Goal: Use online tool/utility: Utilize a website feature to perform a specific function

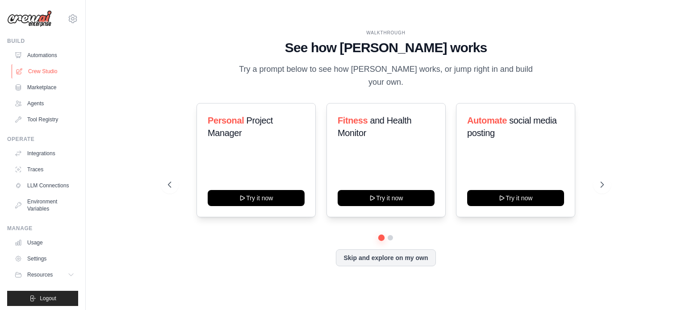
click at [43, 71] on link "Crew Studio" at bounding box center [45, 71] width 67 height 14
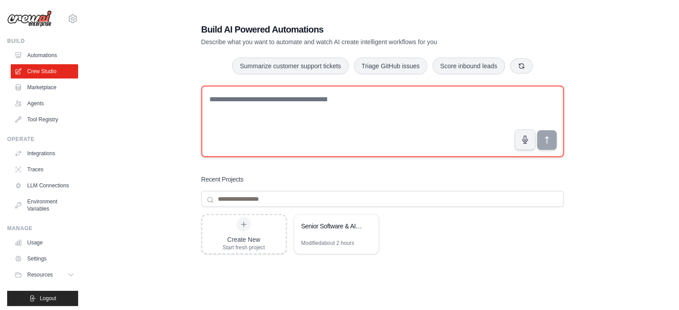
click at [408, 108] on textarea at bounding box center [382, 121] width 362 height 71
type textarea "**********"
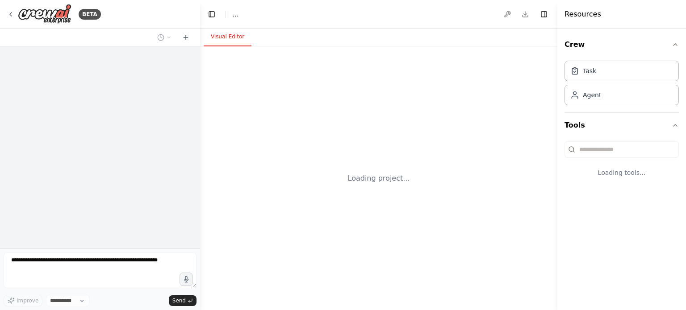
select select "****"
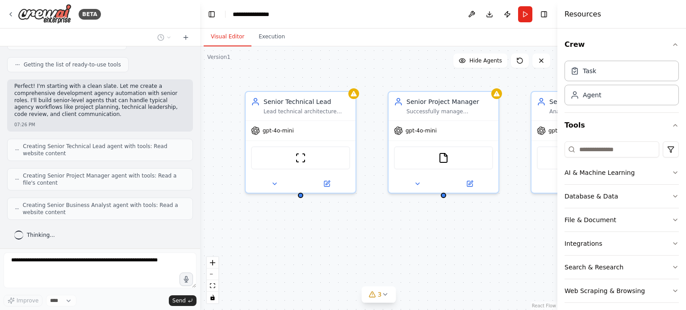
scroll to position [141, 0]
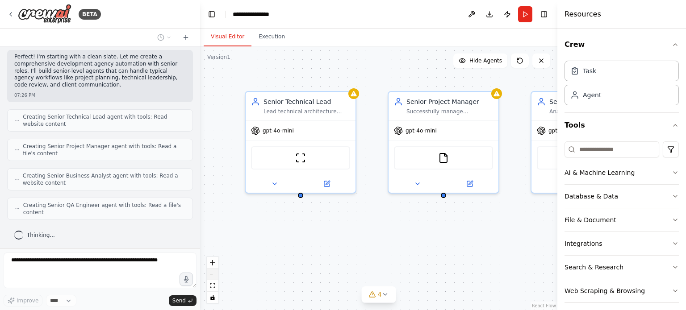
click at [212, 275] on button "zoom out" at bounding box center [213, 275] width 12 height 12
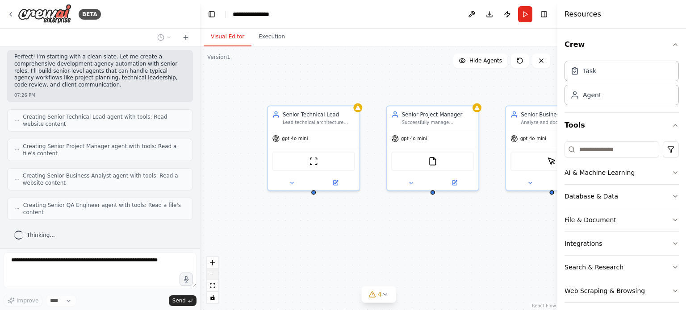
click at [212, 275] on button "zoom out" at bounding box center [213, 275] width 12 height 12
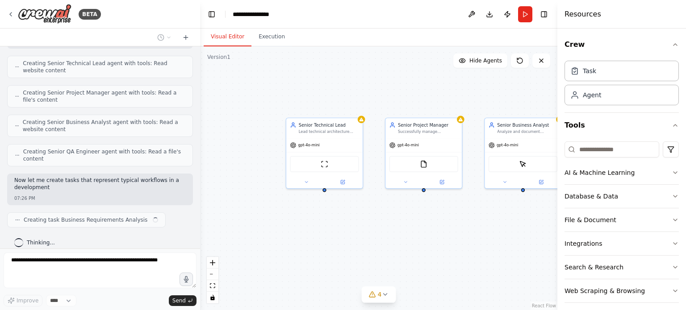
scroll to position [202, 0]
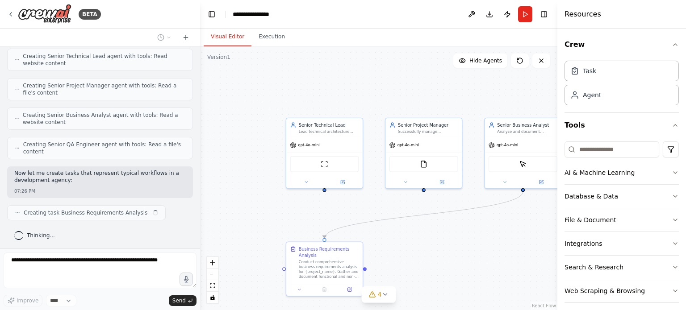
click at [422, 244] on div ".deletable-edge-delete-btn { width: 20px; height: 20px; border: 0px solid #ffff…" at bounding box center [378, 178] width 357 height 264
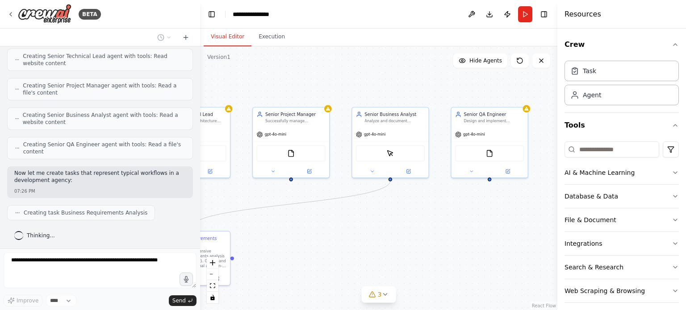
scroll to position [224, 0]
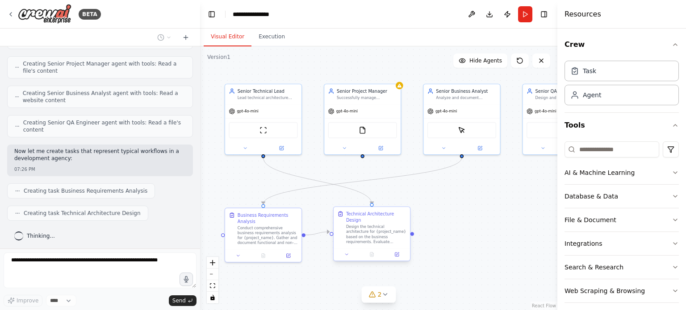
drag, startPoint x: 422, startPoint y: 244, endPoint x: 361, endPoint y: 210, distance: 69.9
click at [361, 210] on div ".deletable-edge-delete-btn { width: 20px; height: 20px; border: 0px solid #ffff…" at bounding box center [378, 178] width 357 height 264
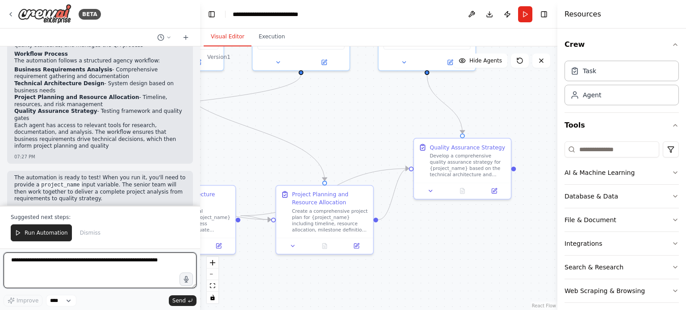
scroll to position [618, 0]
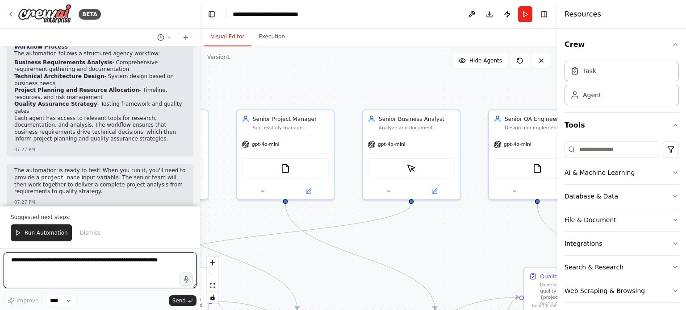
drag, startPoint x: 460, startPoint y: 200, endPoint x: 341, endPoint y: 261, distance: 134.2
click at [341, 261] on div ".deletable-edge-delete-btn { width: 20px; height: 20px; border: 0px solid #ffff…" at bounding box center [378, 178] width 357 height 264
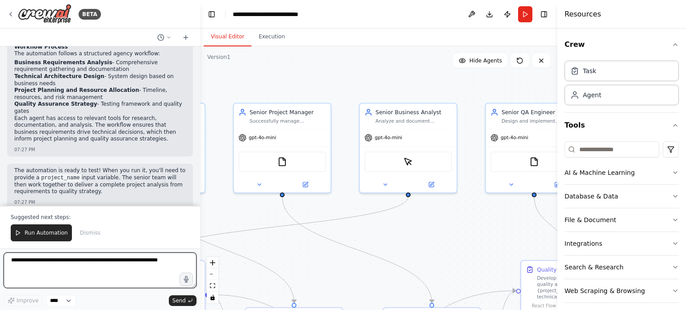
click at [102, 270] on textarea at bounding box center [100, 271] width 193 height 36
type textarea "**********"
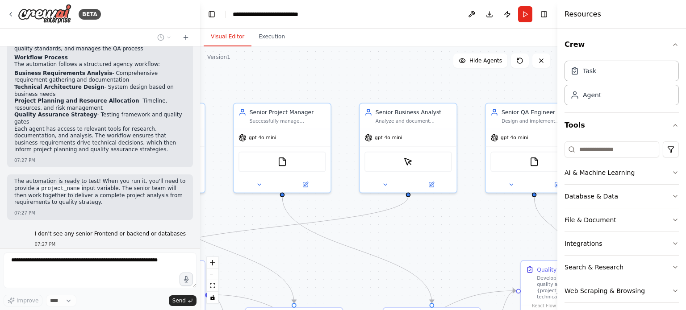
scroll to position [630, 0]
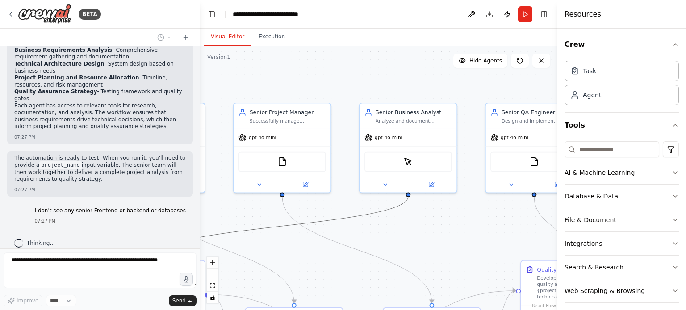
drag, startPoint x: 344, startPoint y: 216, endPoint x: 408, endPoint y: 226, distance: 64.6
click at [408, 226] on div ".deletable-edge-delete-btn { width: 20px; height: 20px; border: 0px solid #ffff…" at bounding box center [378, 178] width 357 height 264
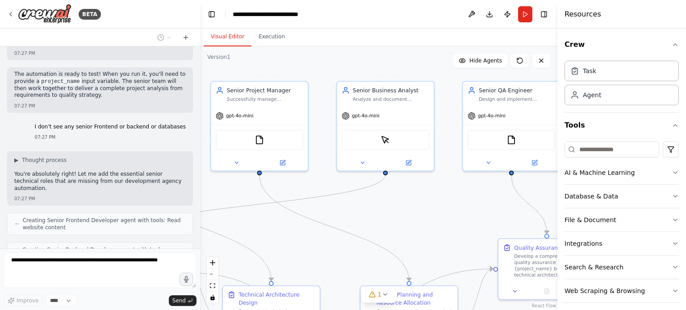
scroll to position [743, 0]
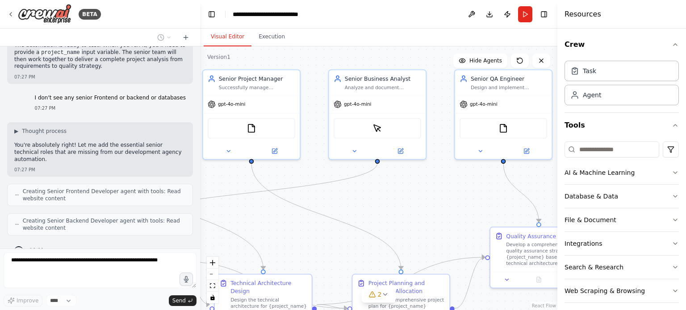
drag, startPoint x: 408, startPoint y: 226, endPoint x: 377, endPoint y: 192, distance: 45.5
click at [377, 192] on div ".deletable-edge-delete-btn { width: 20px; height: 20px; border: 0px solid #ffff…" at bounding box center [378, 178] width 357 height 264
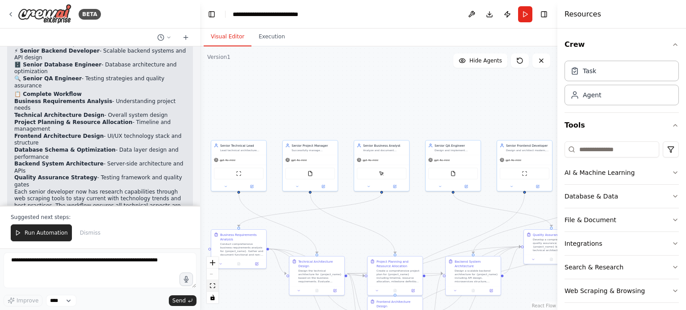
scroll to position [1384, 0]
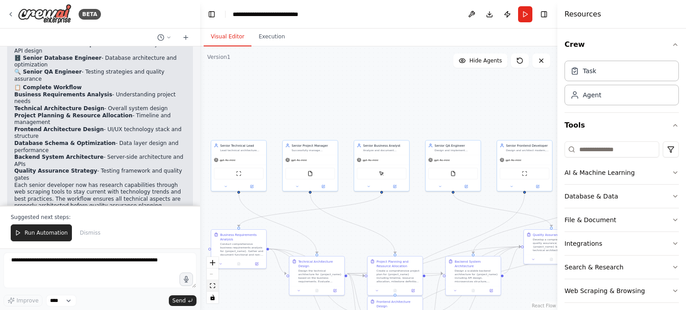
click at [211, 286] on icon "fit view" at bounding box center [212, 285] width 5 height 5
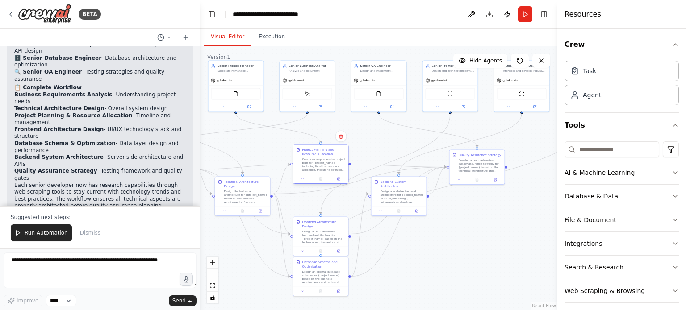
drag, startPoint x: 317, startPoint y: 187, endPoint x: 316, endPoint y: 153, distance: 33.5
click at [316, 153] on div "Project Planning and Resource Allocation" at bounding box center [323, 152] width 43 height 9
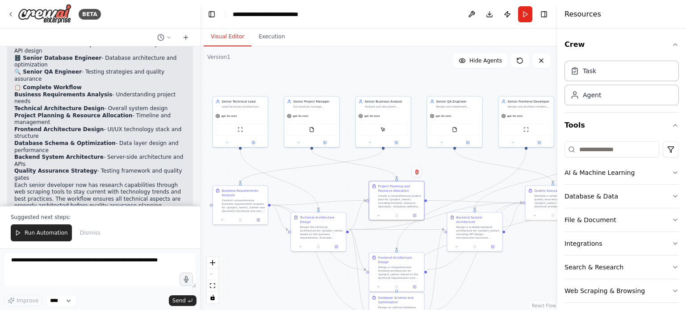
drag, startPoint x: 473, startPoint y: 250, endPoint x: 549, endPoint y: 285, distance: 83.9
click at [549, 285] on div ".deletable-edge-delete-btn { width: 20px; height: 20px; border: 0px solid #ffff…" at bounding box center [378, 178] width 357 height 264
click at [212, 262] on icon "zoom in" at bounding box center [212, 262] width 5 height 5
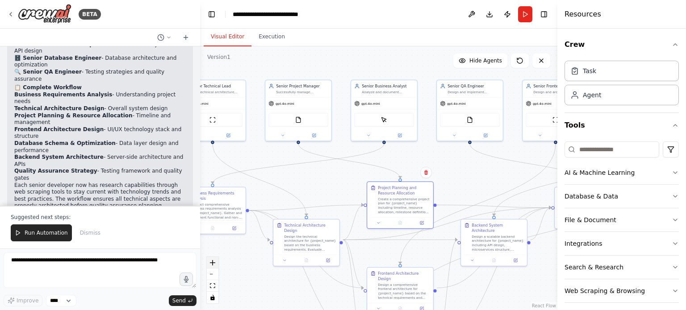
click at [212, 262] on icon "zoom in" at bounding box center [212, 262] width 5 height 5
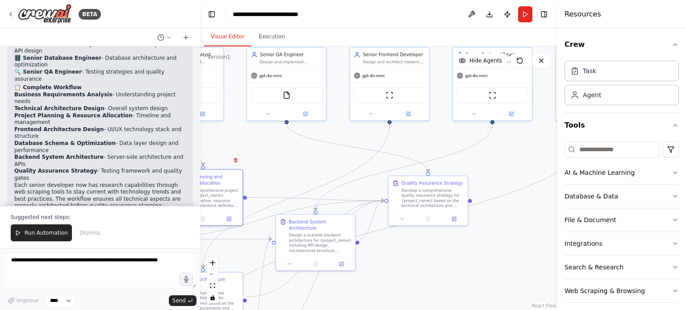
drag, startPoint x: 473, startPoint y: 196, endPoint x: 285, endPoint y: 192, distance: 188.4
click at [285, 192] on div ".deletable-edge-delete-btn { width: 20px; height: 20px; border: 0px solid #ffff…" at bounding box center [378, 178] width 357 height 264
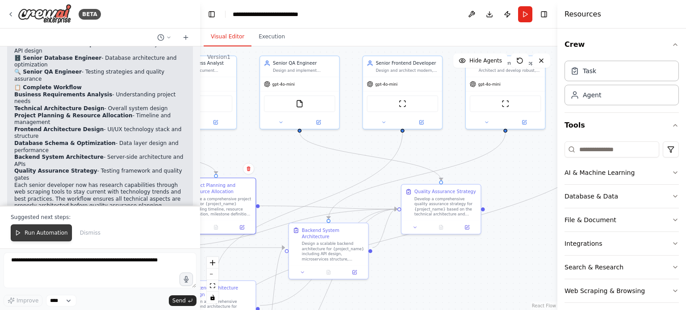
click at [49, 233] on span "Run Automation" at bounding box center [46, 232] width 43 height 7
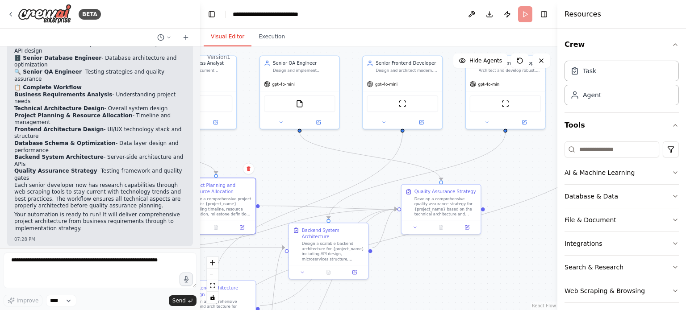
scroll to position [1341, 0]
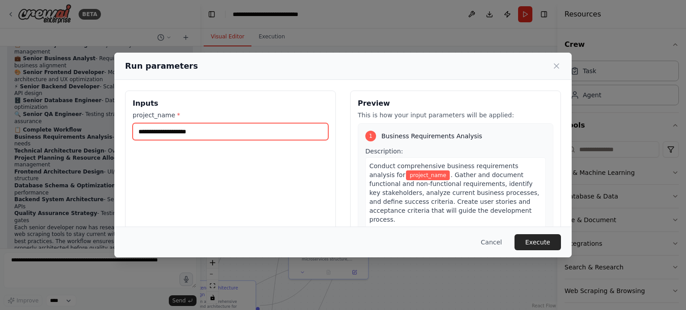
click at [200, 133] on input "project_name *" at bounding box center [231, 131] width 196 height 17
type input "*********"
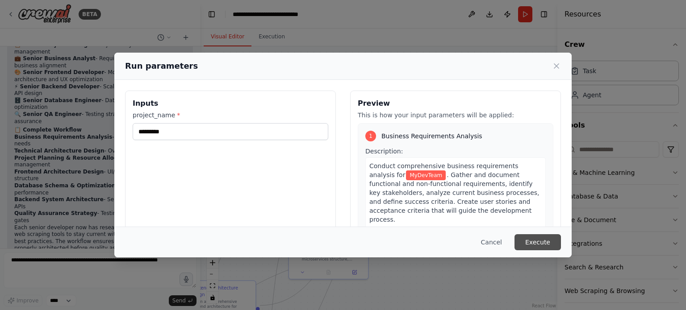
click at [543, 241] on button "Execute" at bounding box center [537, 242] width 46 height 16
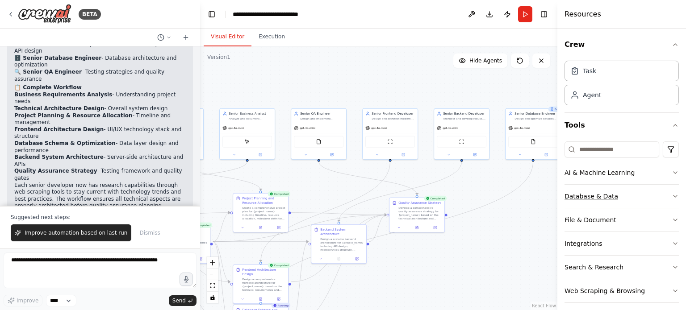
scroll to position [6, 0]
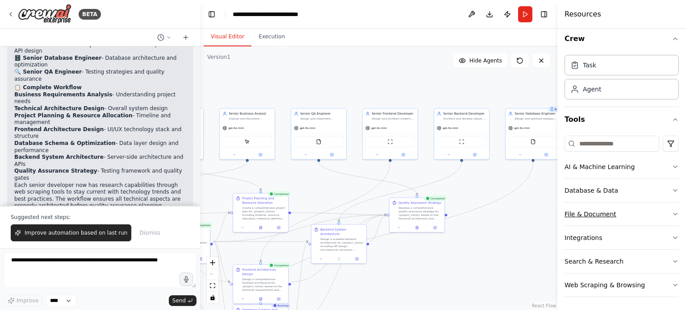
click at [639, 214] on button "File & Document" at bounding box center [621, 214] width 114 height 23
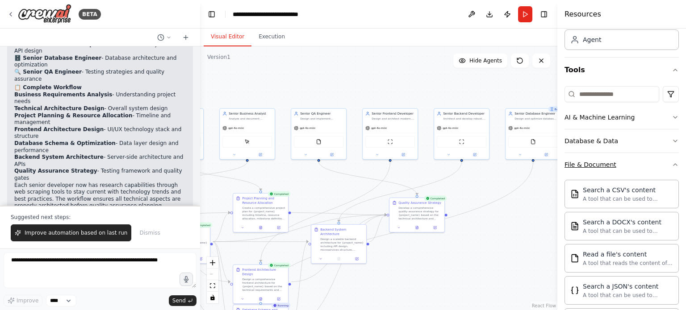
scroll to position [61, 0]
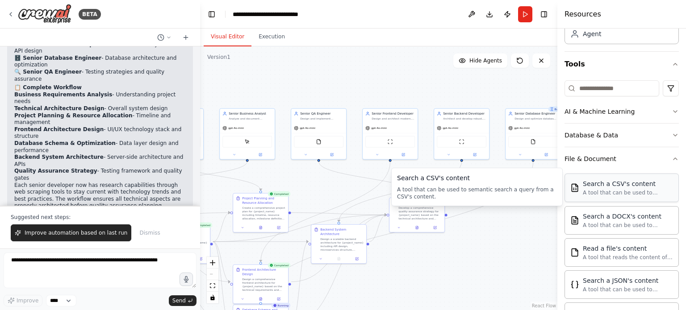
click at [634, 189] on div "A tool that can be used to semantic search a query from a CSV's content." at bounding box center [628, 192] width 90 height 7
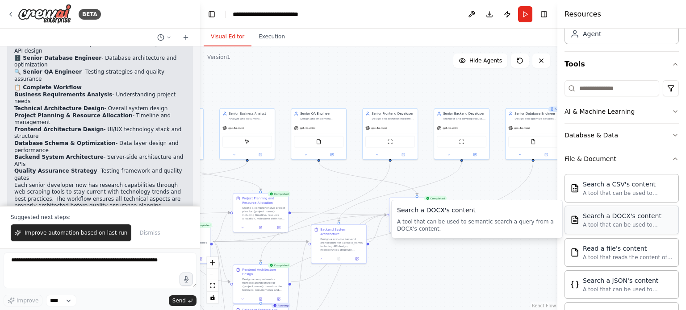
click at [630, 223] on div "A tool that can be used to semantic search a query from a DOCX's content." at bounding box center [628, 224] width 90 height 7
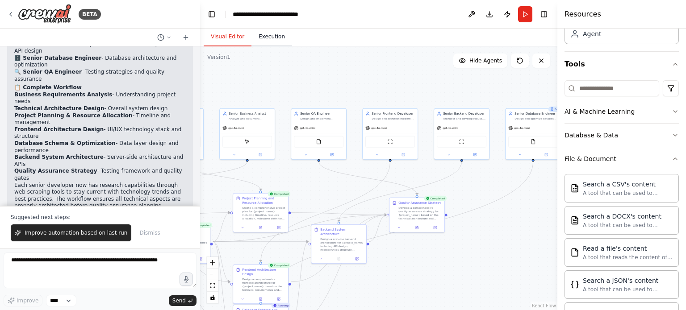
click at [261, 38] on button "Execution" at bounding box center [271, 37] width 41 height 19
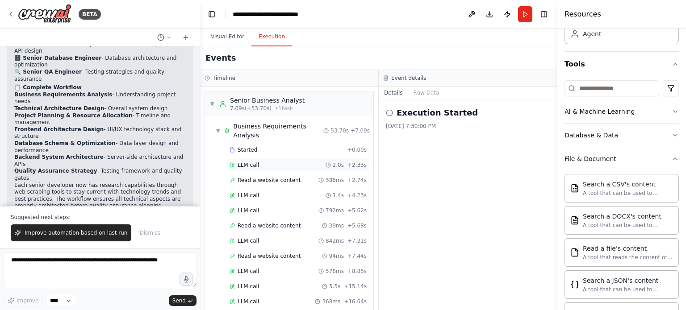
click at [265, 164] on div "LLM call 2.0s + 2.33s" at bounding box center [297, 165] width 137 height 7
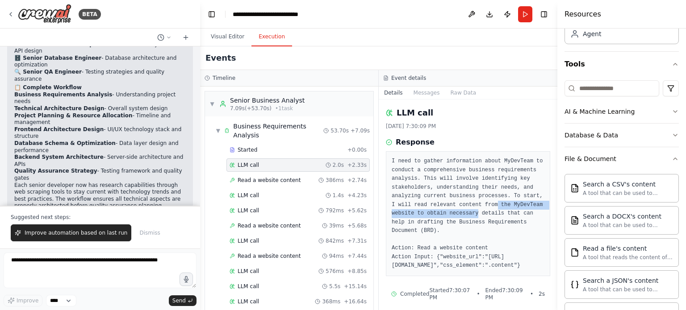
drag, startPoint x: 506, startPoint y: 193, endPoint x: 458, endPoint y: 198, distance: 47.6
click at [458, 201] on pre "I need to gather information about MyDevTeam to conduct a comprehensive busines…" at bounding box center [467, 213] width 153 height 113
click at [283, 177] on span "Read a website content" at bounding box center [268, 180] width 63 height 7
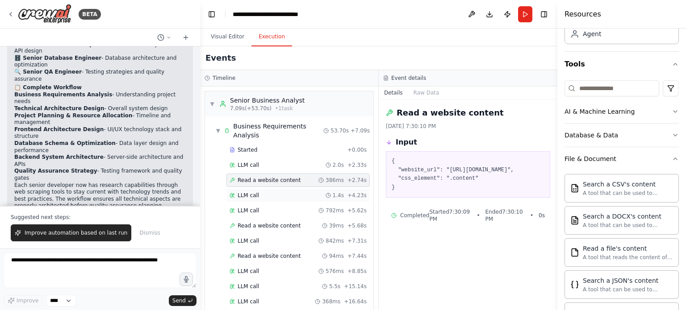
click at [277, 192] on div "LLM call 1.4s + 4.23s" at bounding box center [297, 195] width 137 height 7
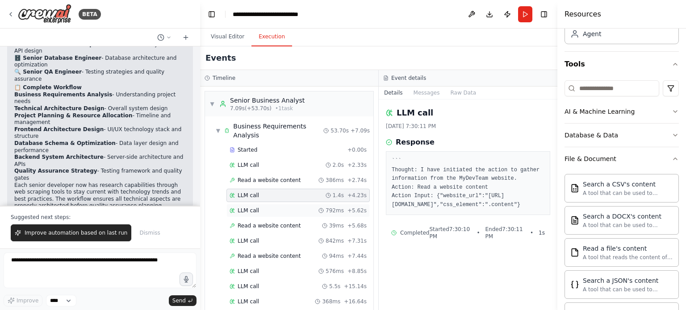
click at [248, 207] on span "LLM call" at bounding box center [247, 210] width 21 height 7
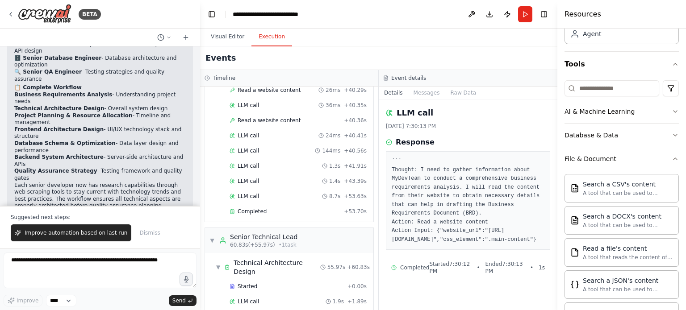
scroll to position [518, 0]
